Goal: Task Accomplishment & Management: Manage account settings

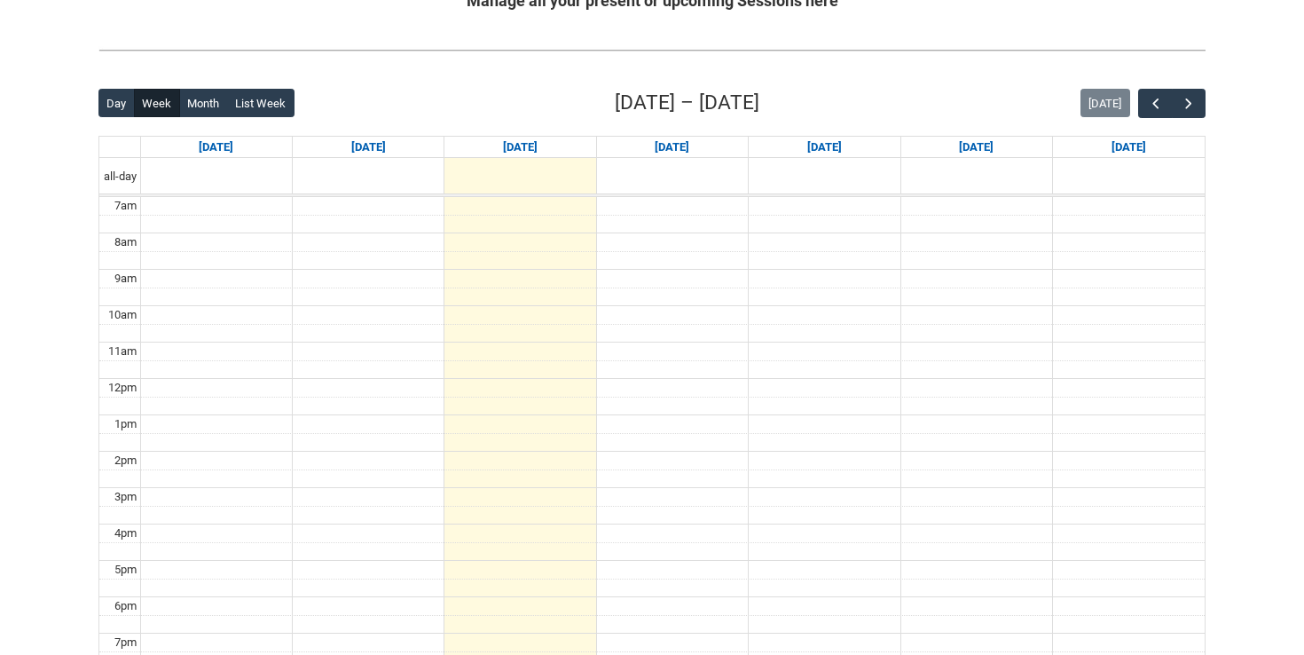
scroll to position [377, 0]
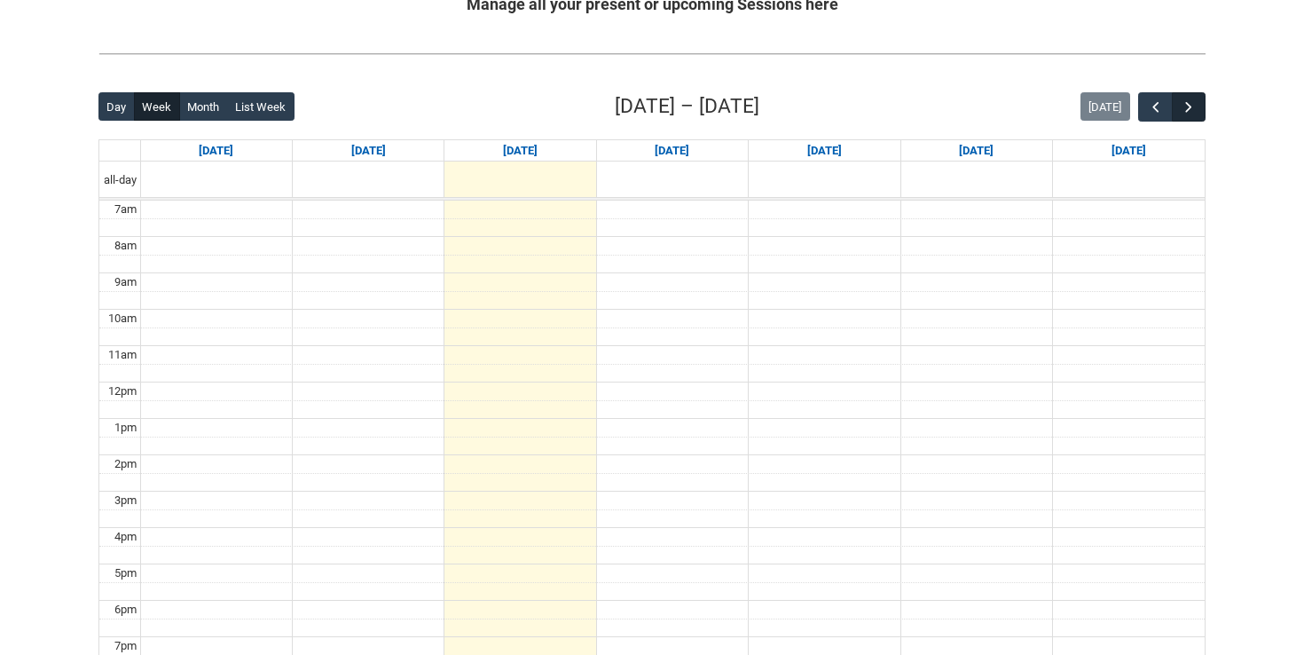
click at [1195, 115] on span "button" at bounding box center [1189, 107] width 18 height 18
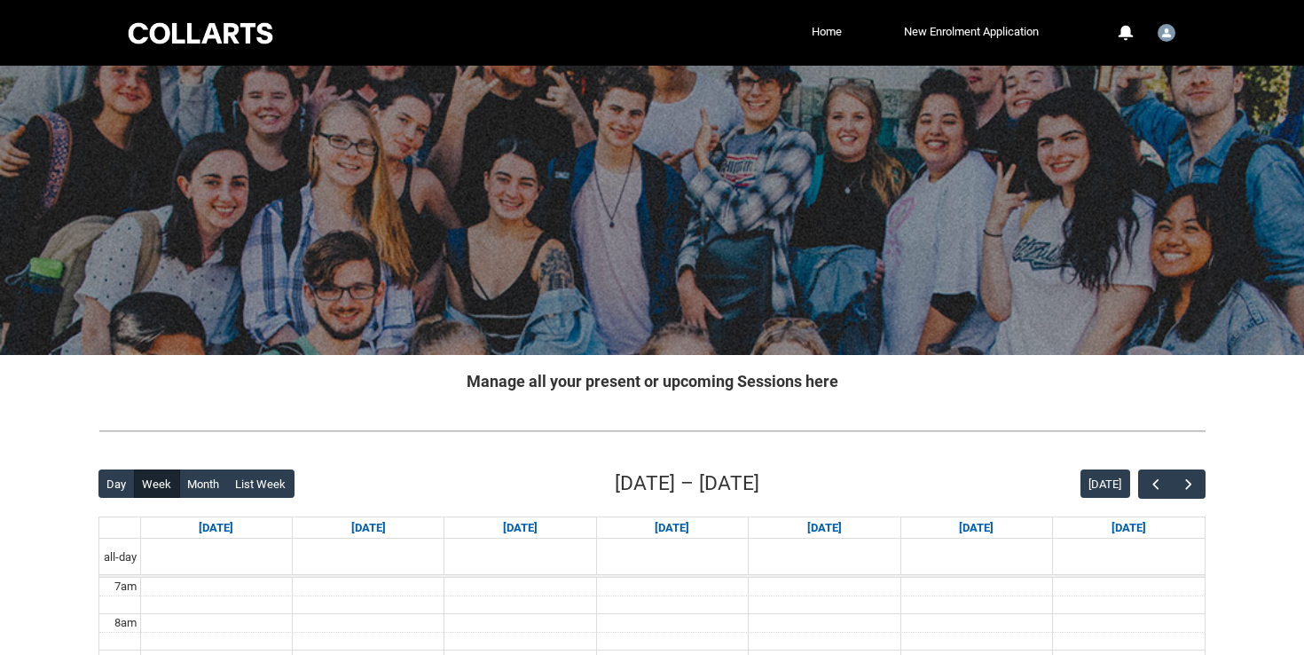
scroll to position [0, 0]
click at [814, 31] on link "Home" at bounding box center [826, 32] width 39 height 27
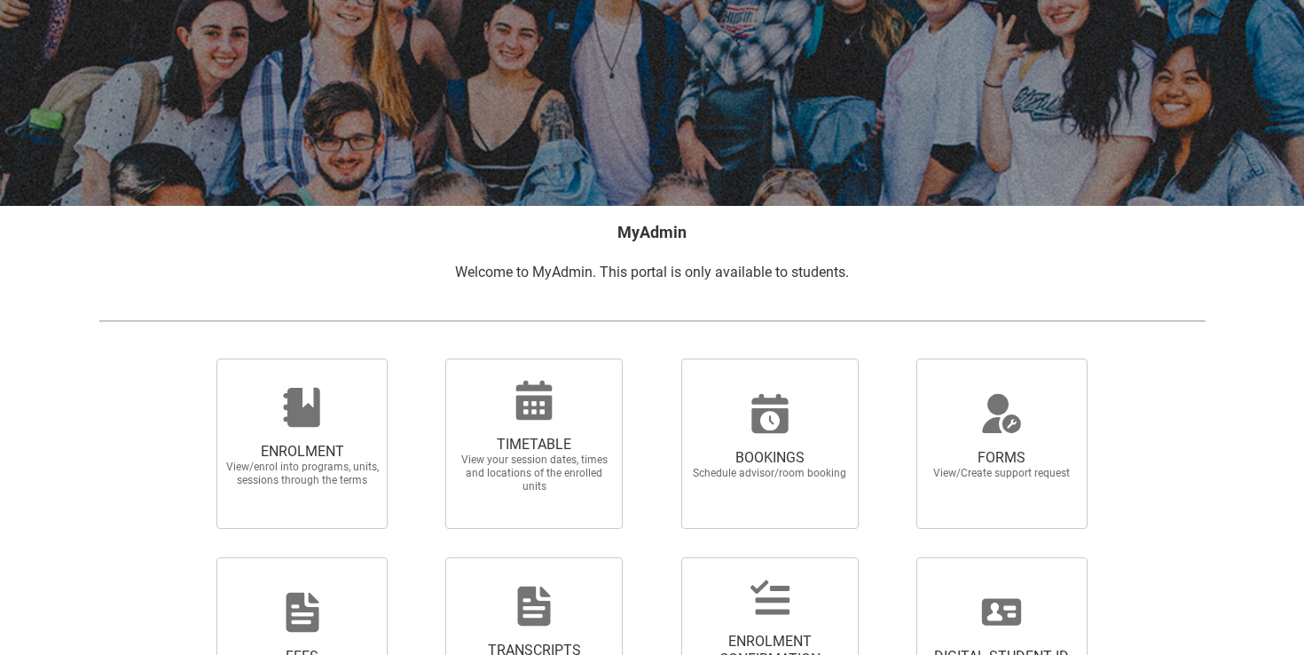
scroll to position [161, 0]
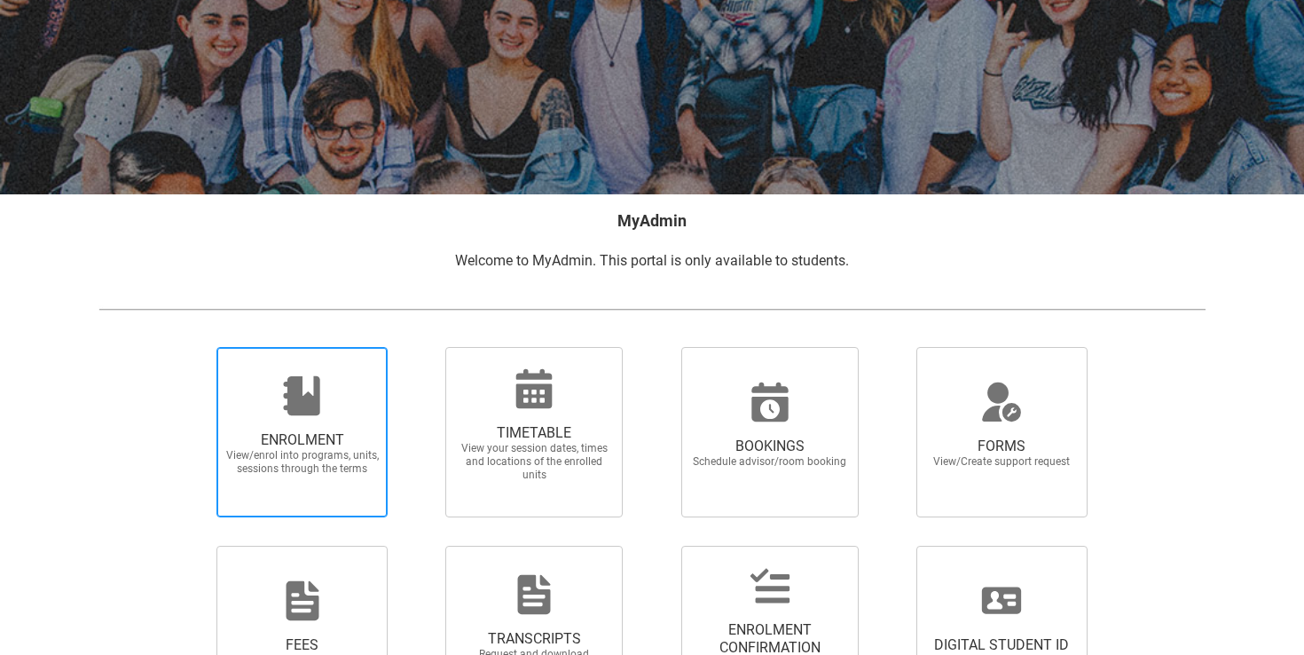
click at [342, 383] on div at bounding box center [302, 395] width 170 height 43
click at [195, 347] on input "ENROLMENT View/enrol into programs, units, sessions through the terms" at bounding box center [194, 346] width 1 height 1
radio input "true"
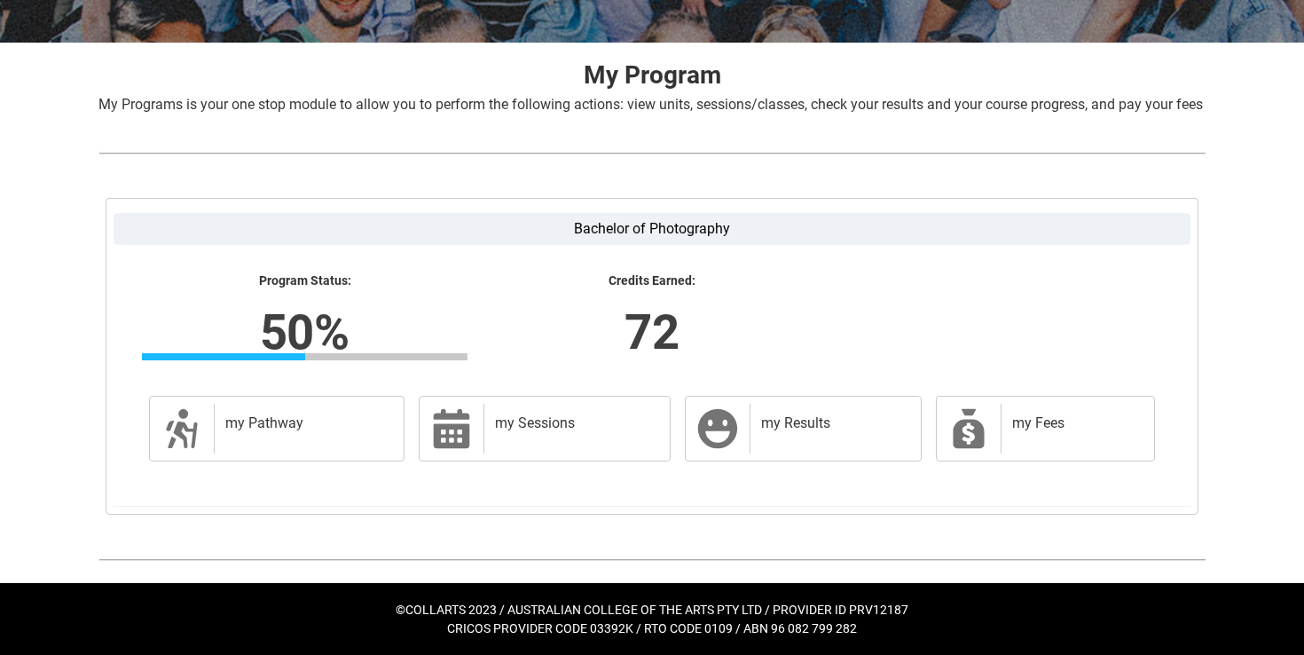
scroll to position [332, 0]
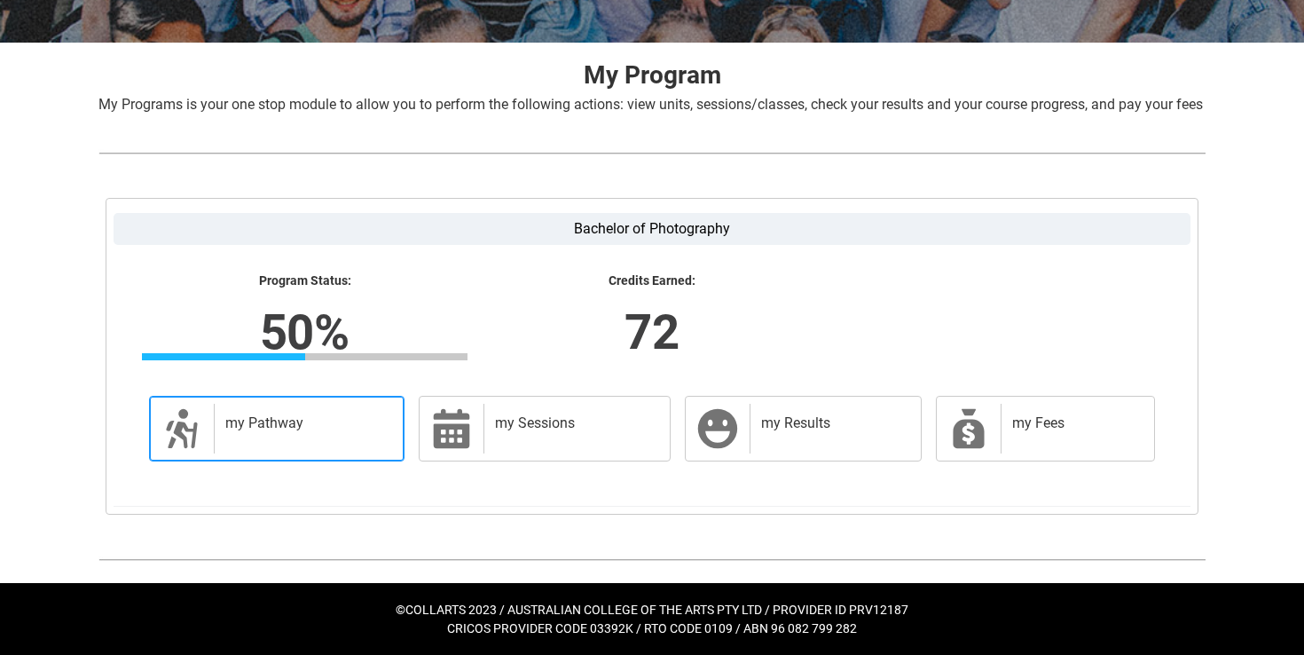
click at [311, 419] on h2 "my Pathway" at bounding box center [305, 423] width 161 height 18
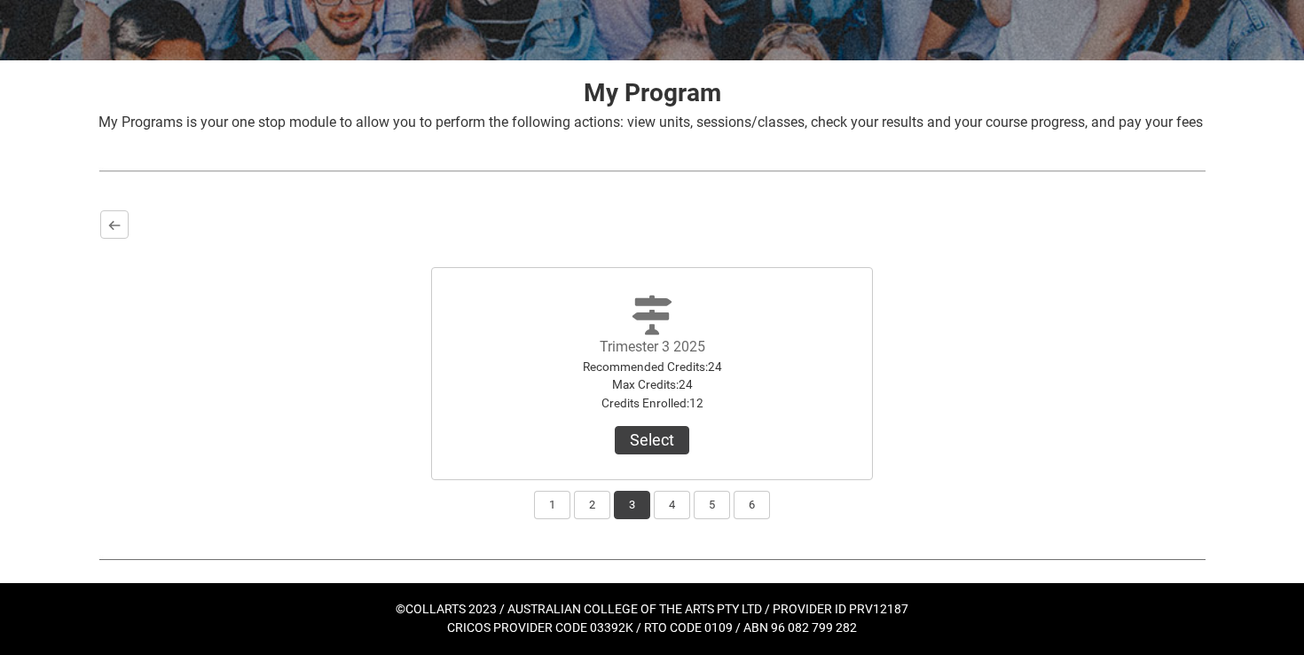
scroll to position [314, 0]
click at [668, 509] on button "4" at bounding box center [672, 504] width 36 height 28
click at [557, 508] on button "1" at bounding box center [552, 504] width 36 height 28
click at [592, 513] on button "2" at bounding box center [592, 504] width 36 height 28
click at [615, 513] on button "3" at bounding box center [632, 504] width 36 height 28
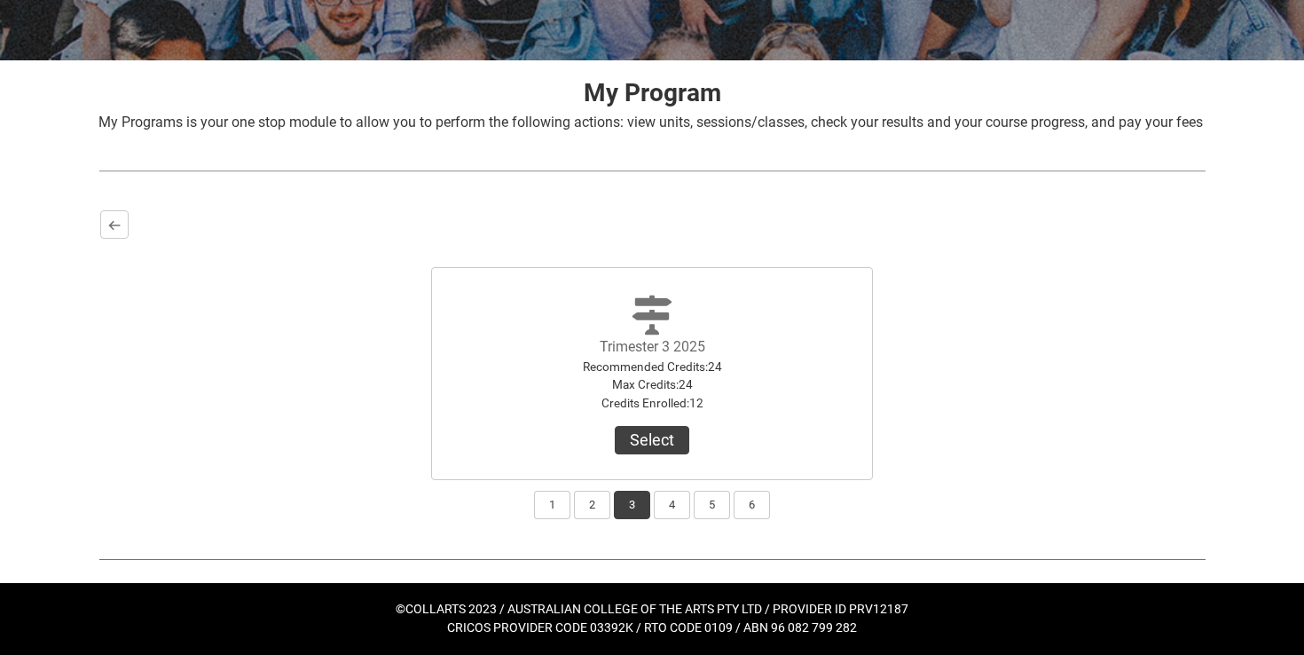
click at [658, 458] on span "Trimester 3 2025 Recommended Credits : 24 Max Credits : 24 Credits Enrolled : 1…" at bounding box center [651, 373] width 213 height 189
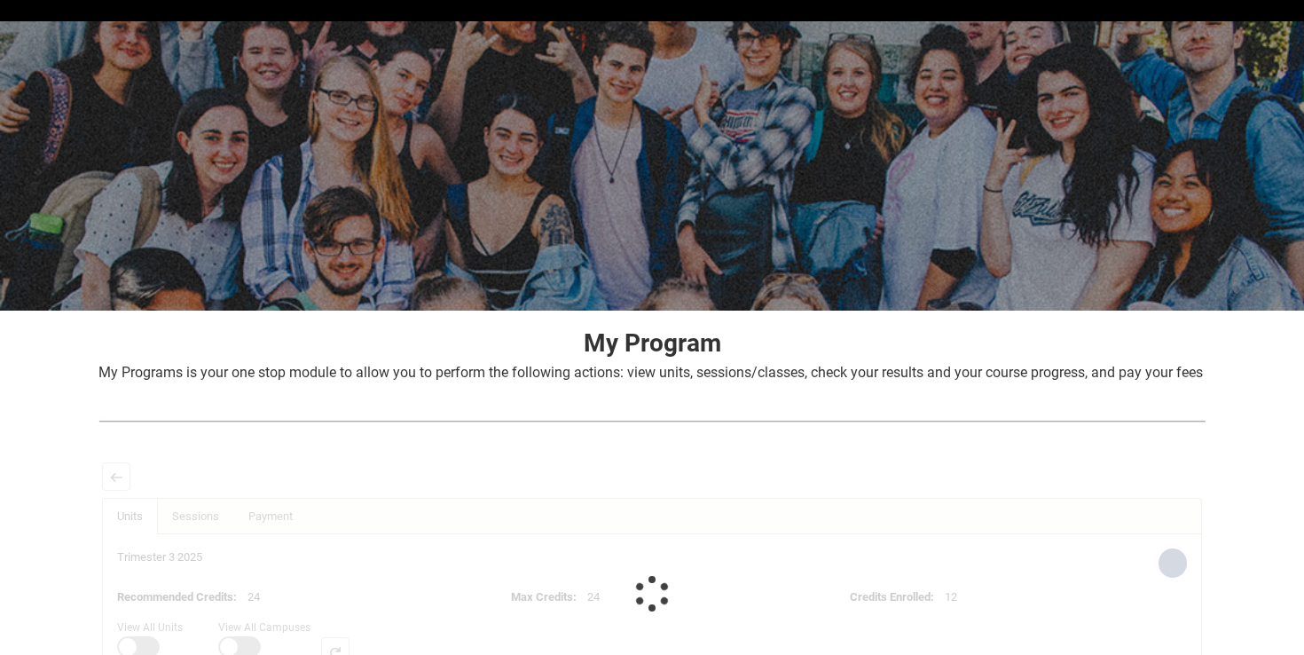
click at [658, 444] on div at bounding box center [651, 420] width 1135 height 47
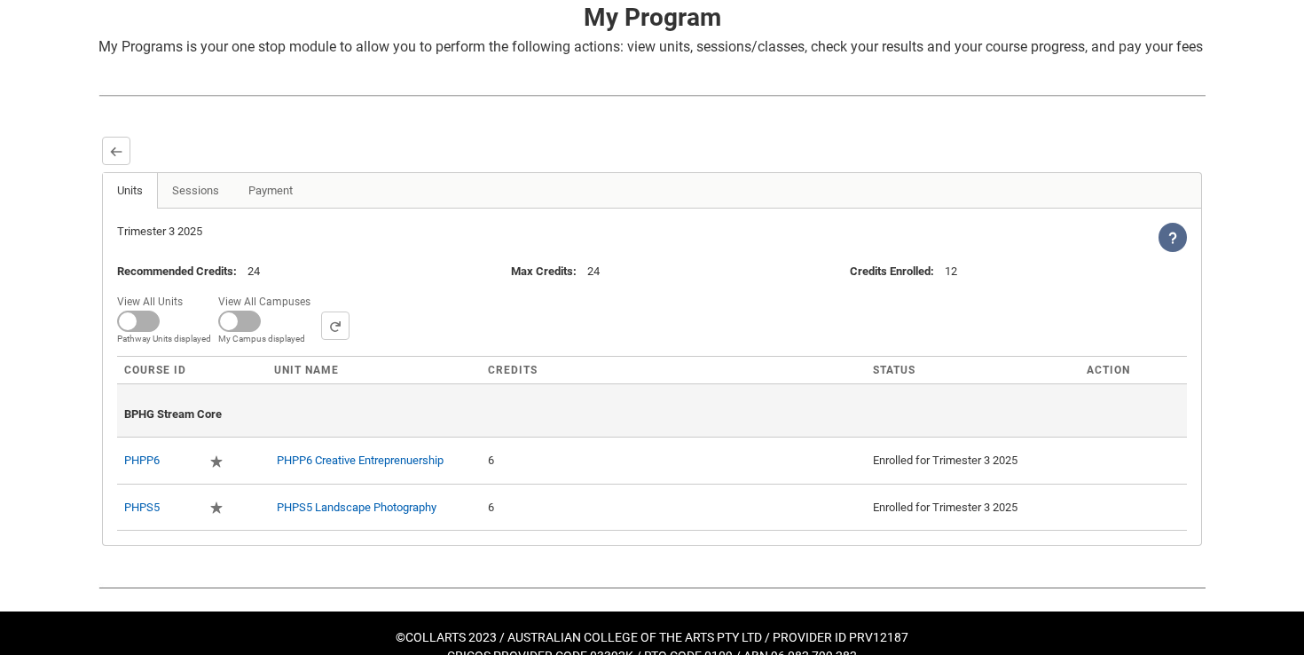
scroll to position [371, 0]
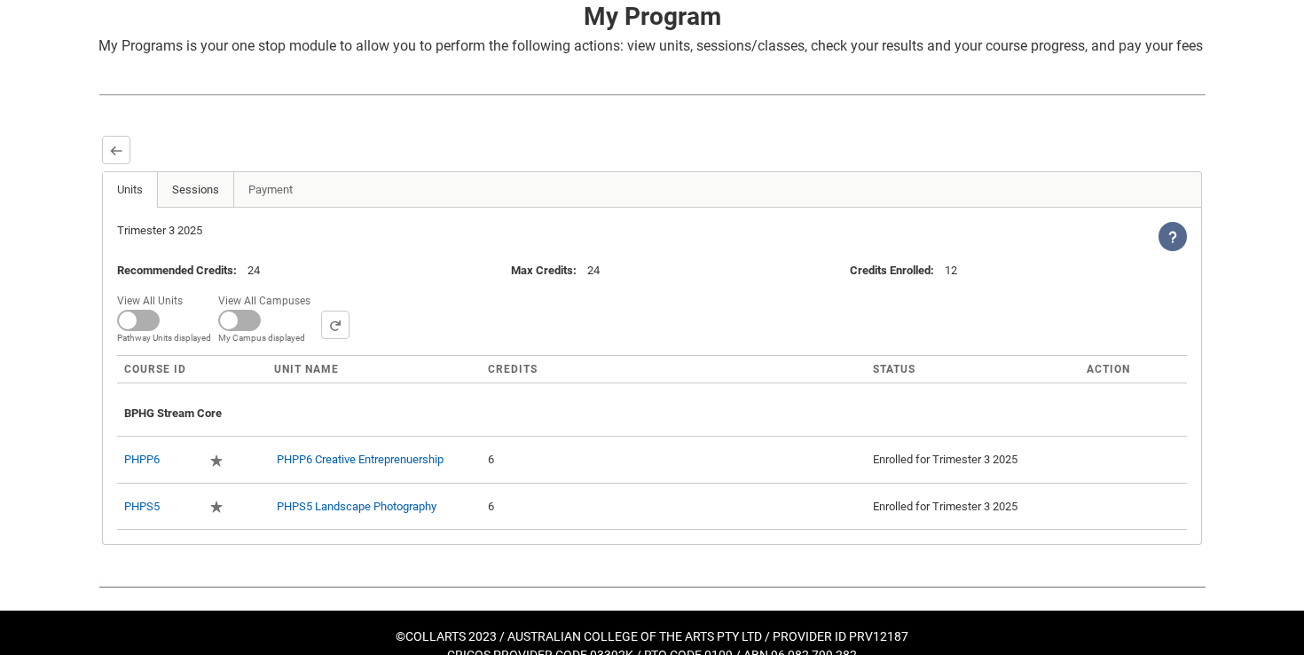
click at [219, 203] on link "Sessions" at bounding box center [195, 189] width 77 height 35
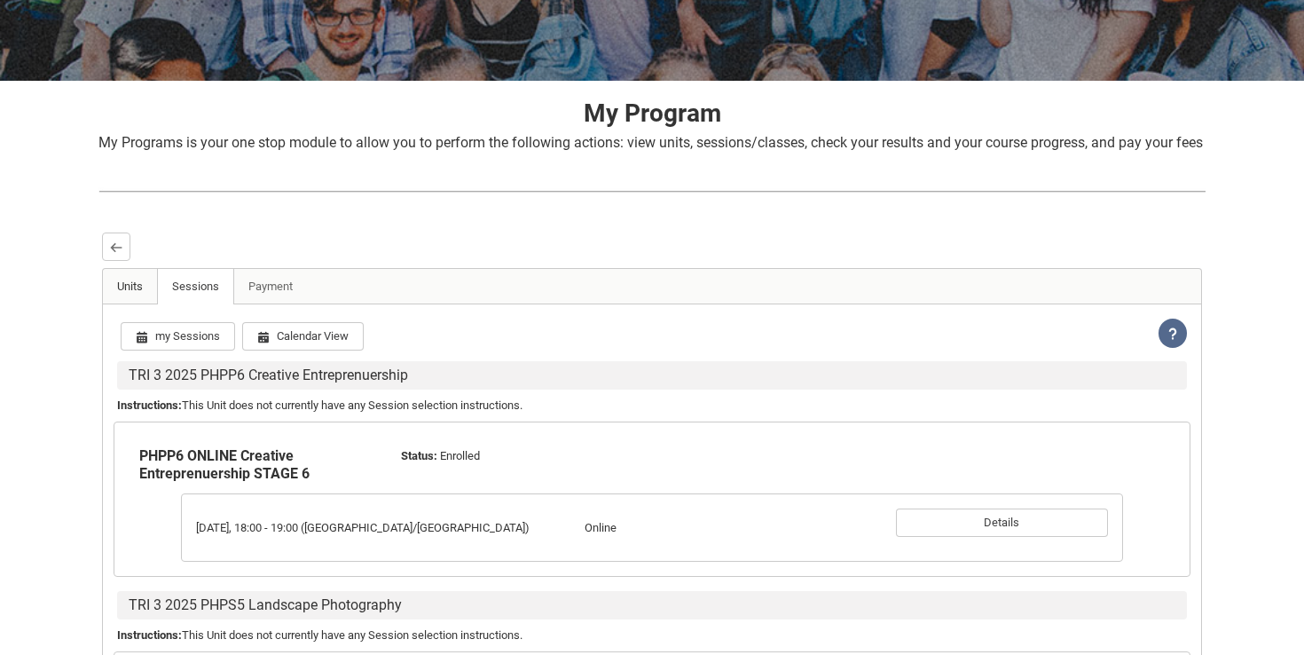
scroll to position [617, 0]
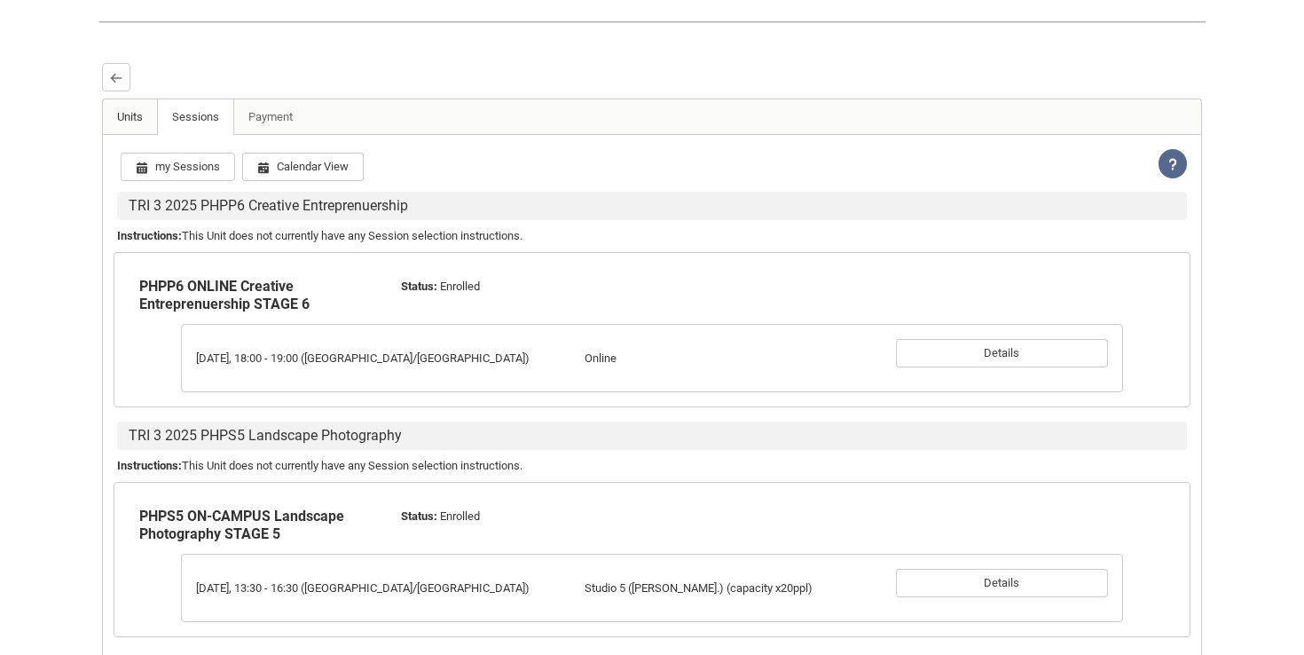
click at [145, 134] on link "Units" at bounding box center [130, 116] width 55 height 35
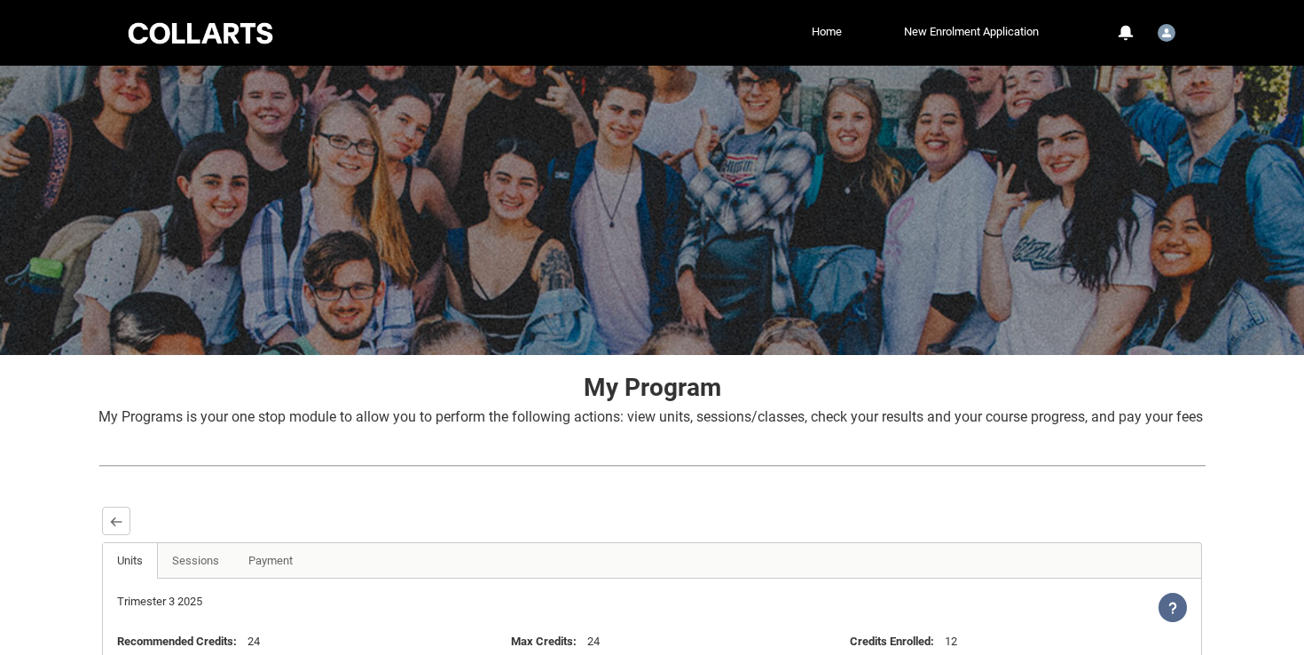
scroll to position [0, 0]
